Goal: Task Accomplishment & Management: Manage account settings

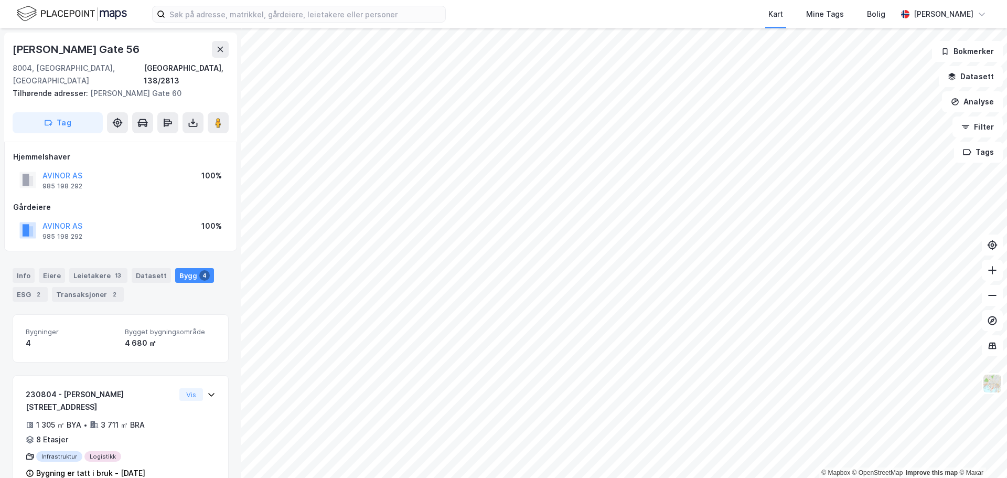
click at [942, 13] on div "[PERSON_NAME]" at bounding box center [944, 14] width 60 height 13
click at [893, 66] on div "Logg ut" at bounding box center [891, 64] width 28 height 13
